Goal: Complete application form: Complete application form

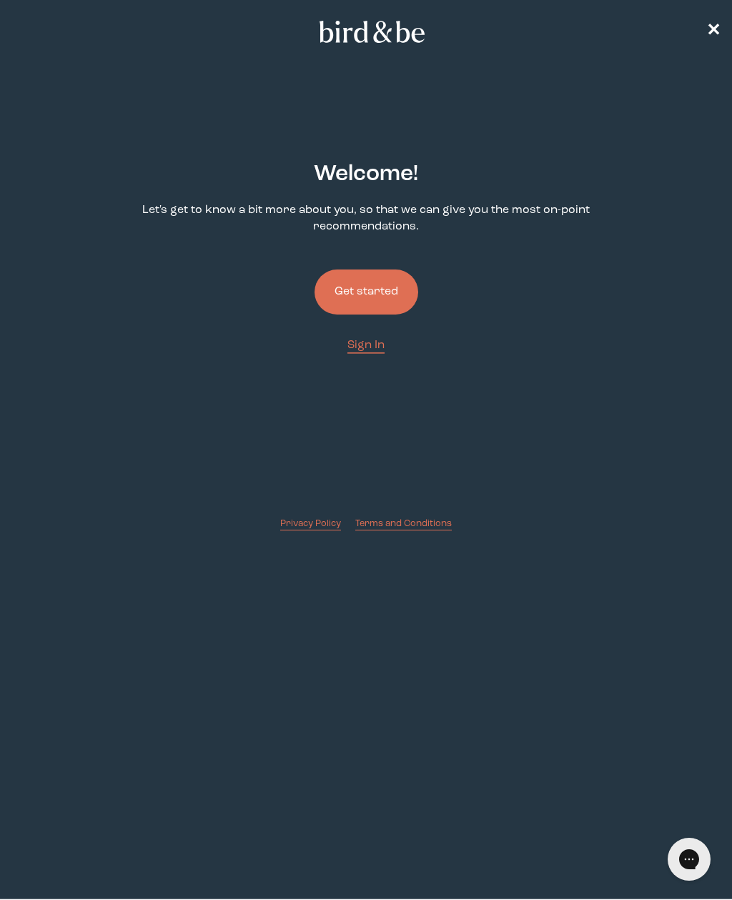
click at [359, 289] on button "Get started" at bounding box center [367, 292] width 104 height 45
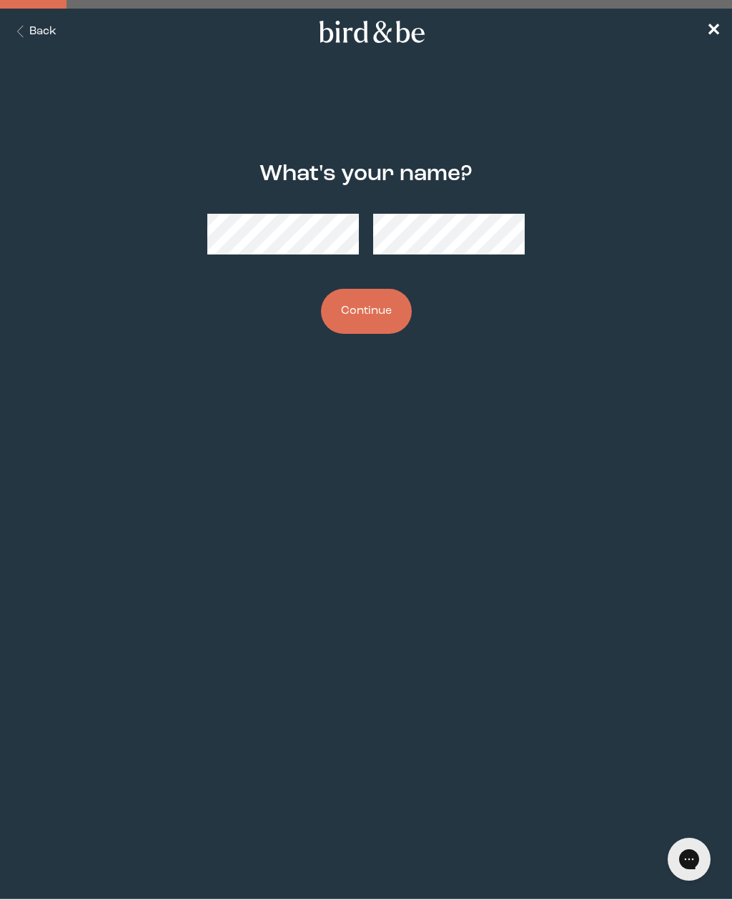
click at [345, 333] on button "Continue" at bounding box center [366, 311] width 91 height 45
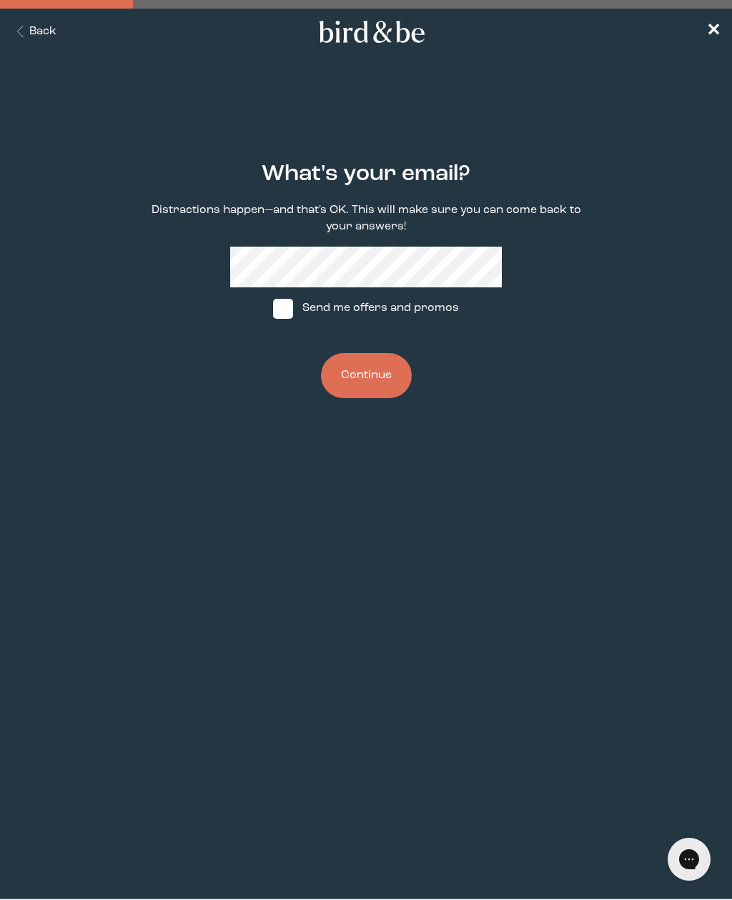
click at [364, 392] on button "Continue" at bounding box center [366, 375] width 91 height 45
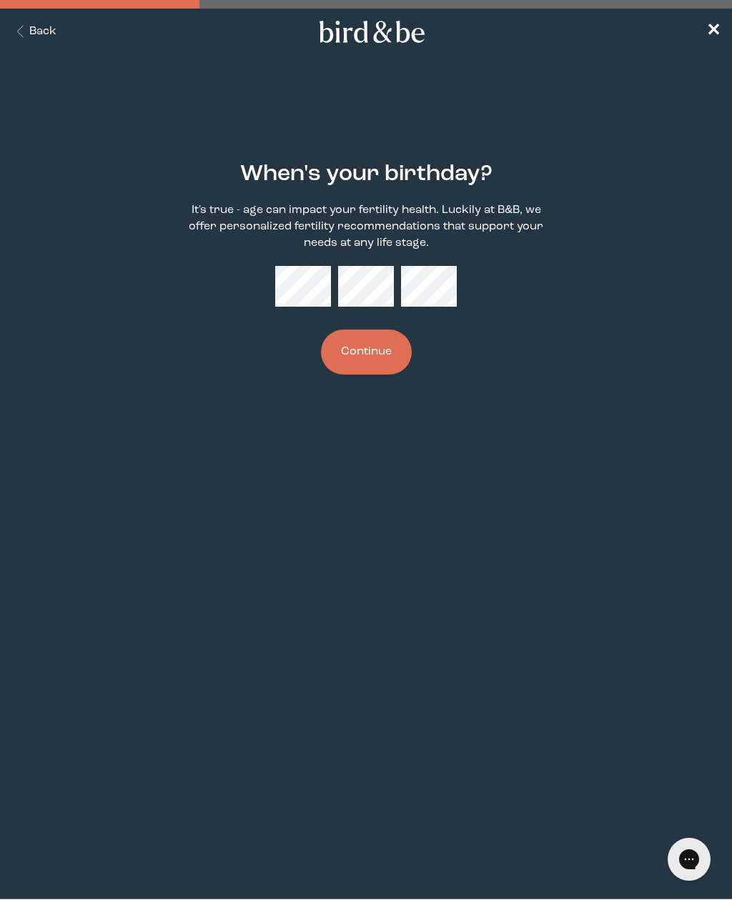
click at [352, 360] on button "Continue" at bounding box center [366, 352] width 91 height 45
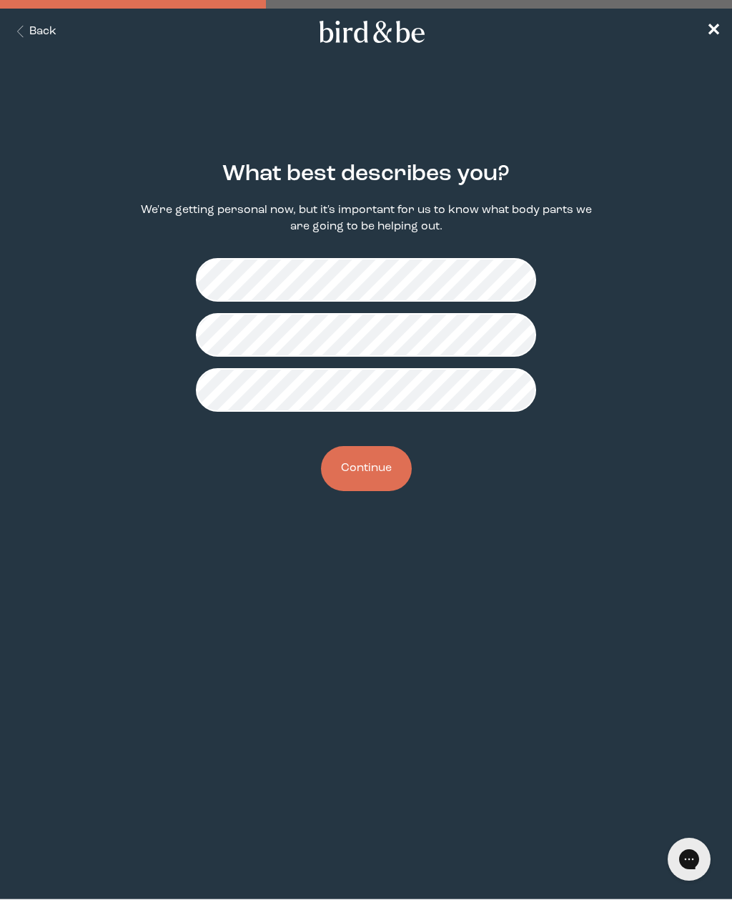
click at [358, 490] on button "Continue" at bounding box center [366, 468] width 91 height 45
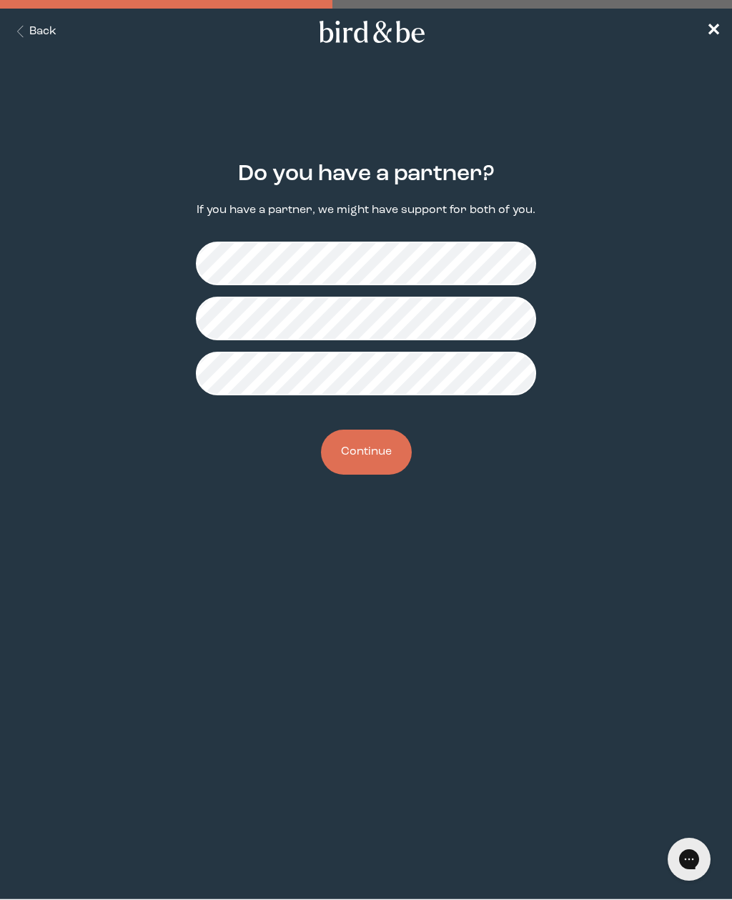
click at [359, 467] on button "Continue" at bounding box center [366, 452] width 91 height 45
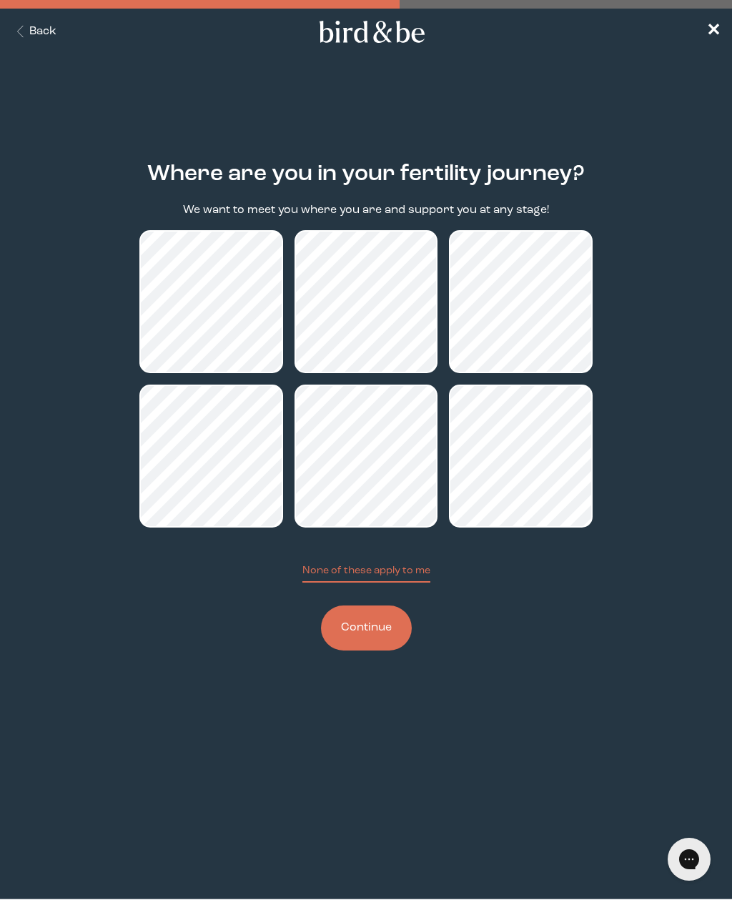
click at [344, 637] on button "Continue" at bounding box center [366, 628] width 91 height 45
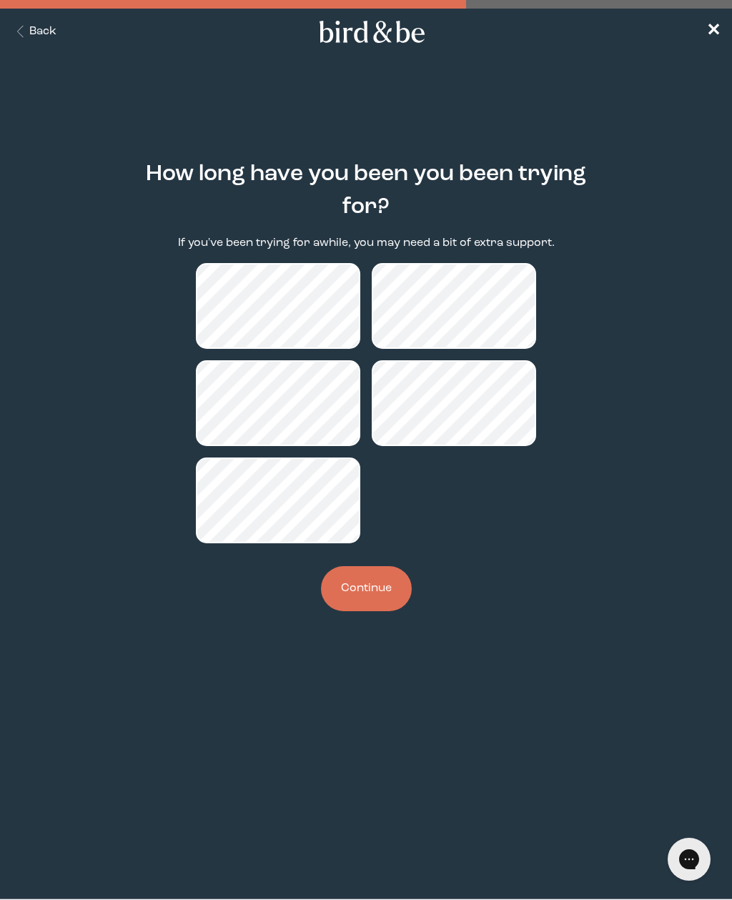
click at [367, 610] on button "Continue" at bounding box center [366, 588] width 91 height 45
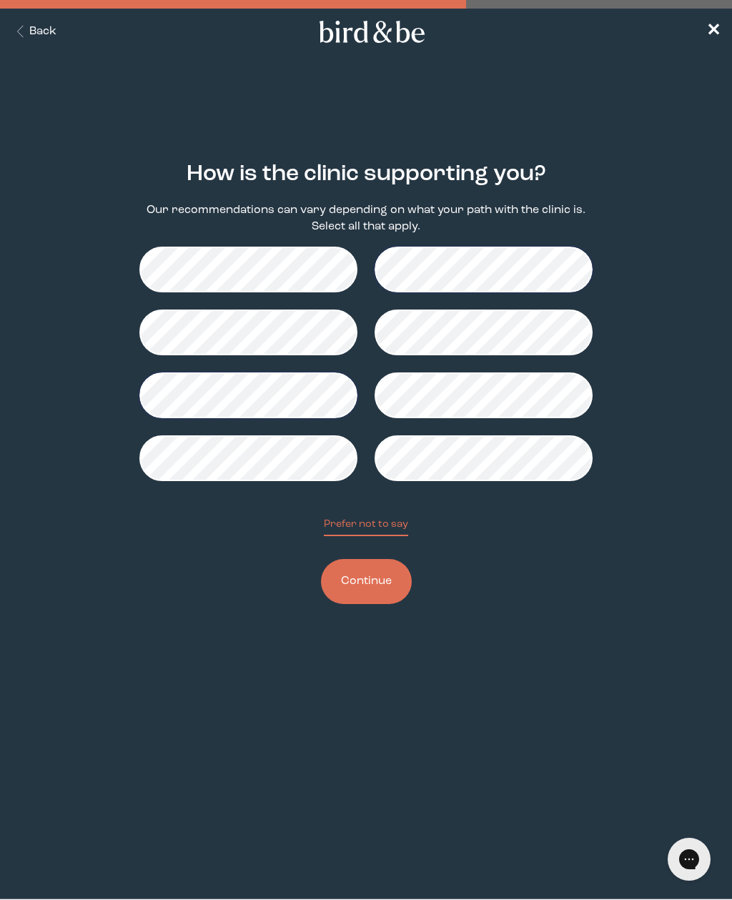
click at [361, 592] on button "Continue" at bounding box center [366, 581] width 91 height 45
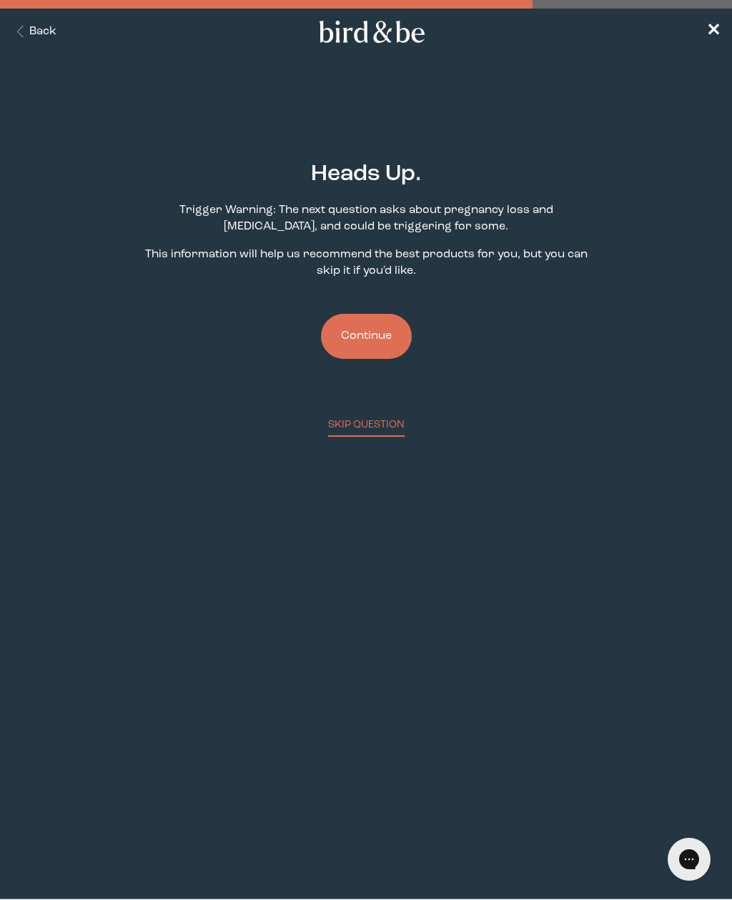
click at [344, 348] on button "Continue" at bounding box center [366, 336] width 91 height 45
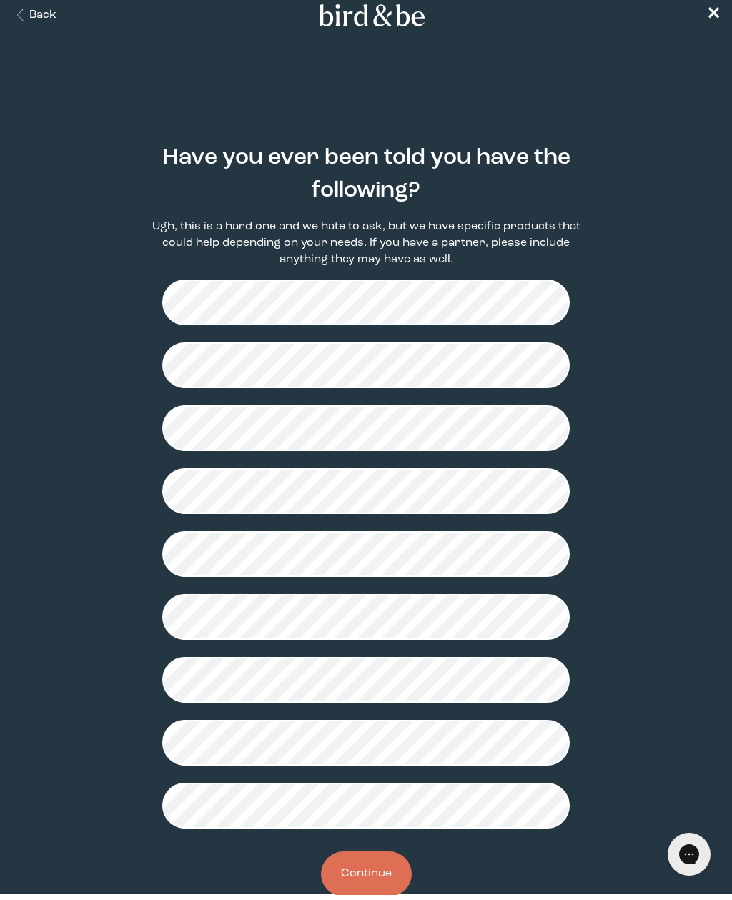
scroll to position [10, 0]
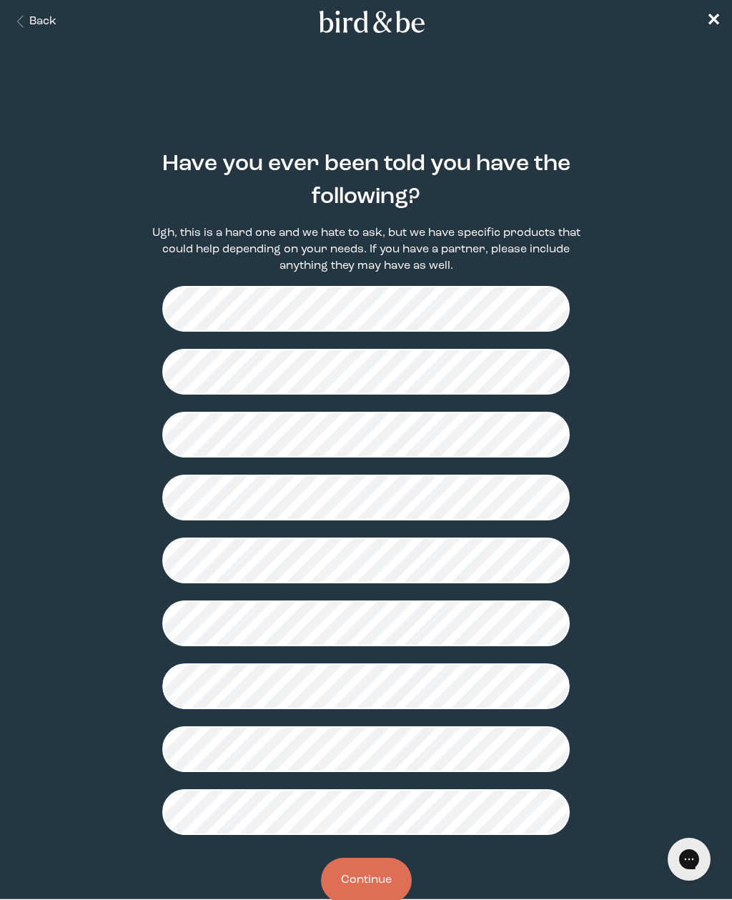
click at [354, 893] on button "Continue" at bounding box center [366, 880] width 91 height 45
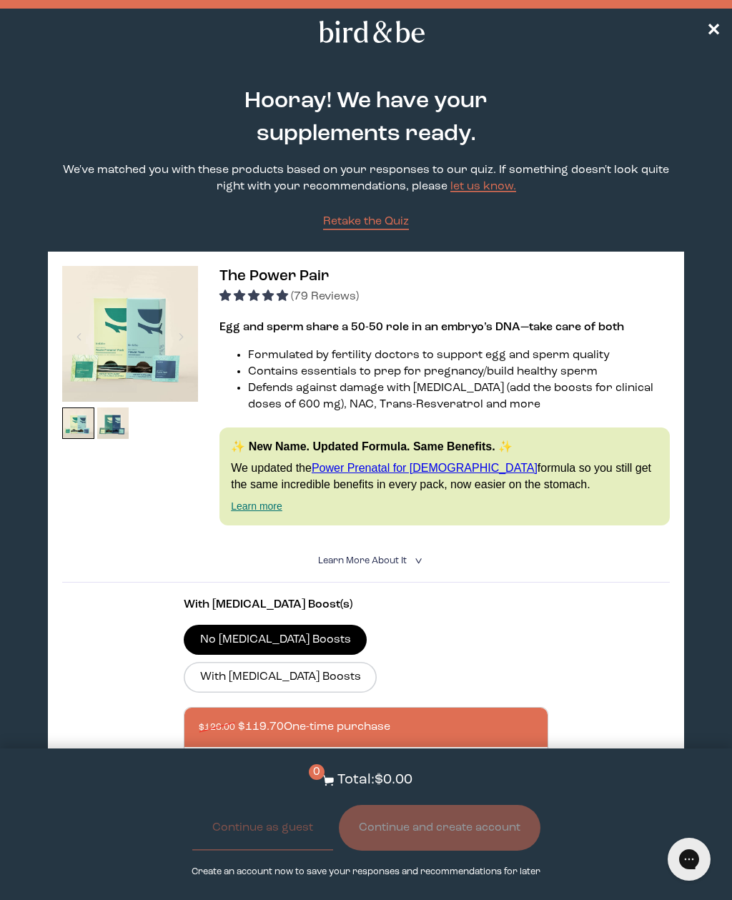
click at [716, 35] on span "✕" at bounding box center [714, 31] width 14 height 17
